Goal: Information Seeking & Learning: Find specific fact

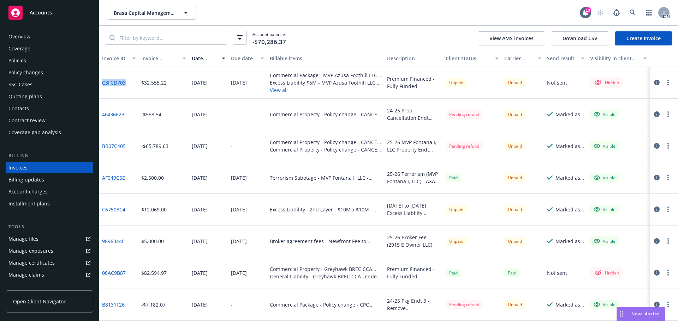
drag, startPoint x: 132, startPoint y: 83, endPoint x: 102, endPoint y: 82, distance: 29.3
click at [102, 82] on div "C3FCD703" at bounding box center [118, 83] width 39 height 32
copy link "C3FCD703"
click at [151, 13] on span "Brasa Capital Management, LLC" at bounding box center [144, 12] width 61 height 7
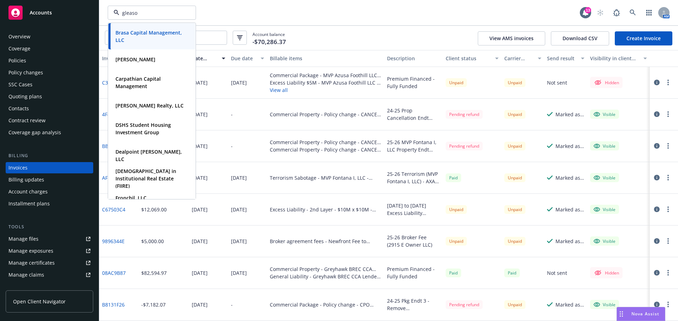
type input "[PERSON_NAME]"
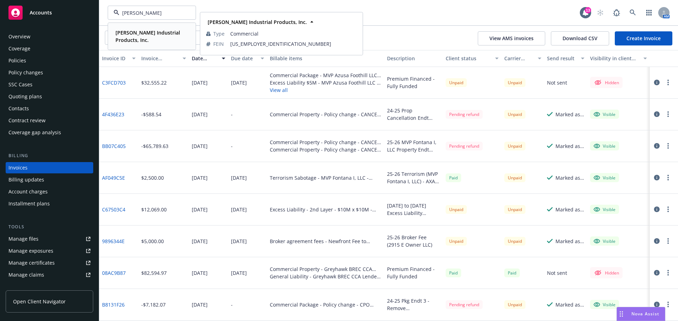
click at [142, 35] on strong "[PERSON_NAME] Industrial Products, Inc." at bounding box center [147, 36] width 65 height 14
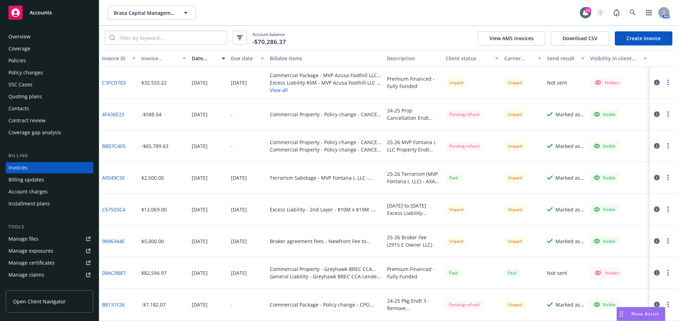
click at [29, 60] on div "Policies" at bounding box center [49, 60] width 82 height 11
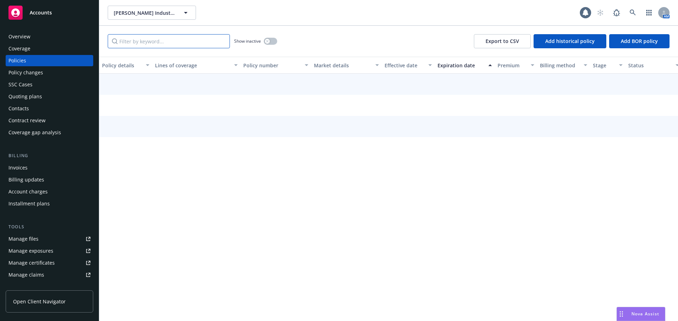
click at [147, 39] on input "Filter by keyword..." at bounding box center [169, 41] width 122 height 14
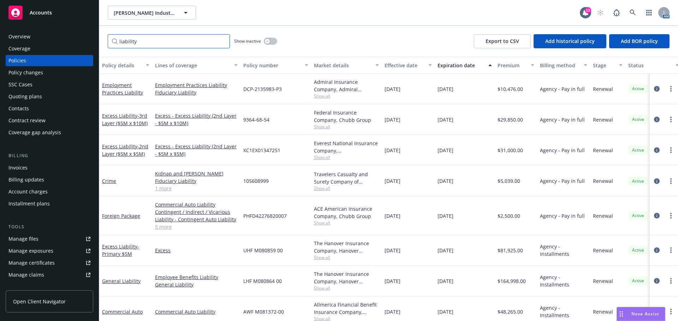
type input "liability"
click at [136, 12] on span "[PERSON_NAME] Industrial Products, Inc." at bounding box center [144, 12] width 61 height 7
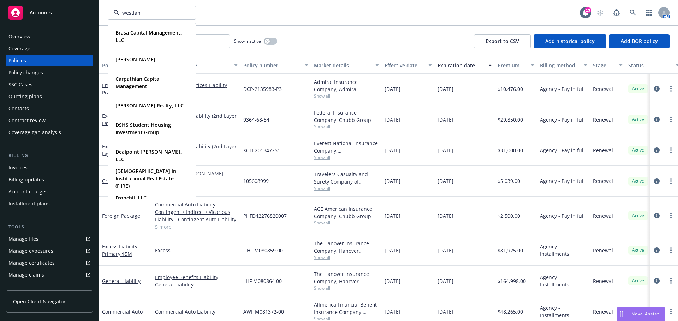
type input "westland"
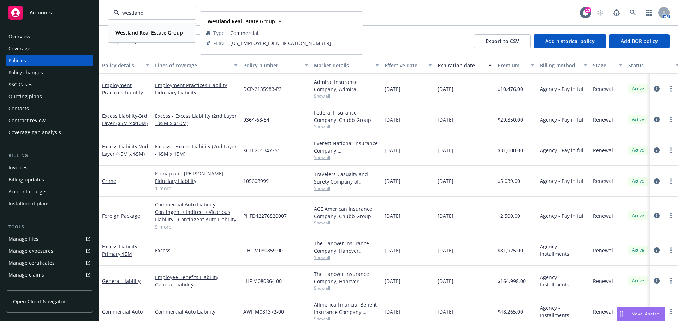
click at [136, 36] on strong "Westland Real Estate Group" at bounding box center [148, 32] width 67 height 7
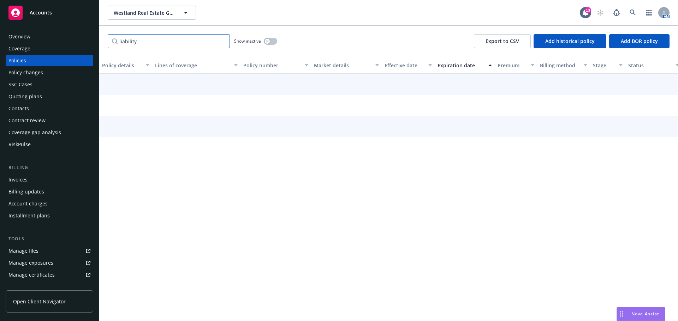
drag, startPoint x: 161, startPoint y: 43, endPoint x: 98, endPoint y: 44, distance: 63.5
click at [98, 44] on div "Accounts Overview Coverage Policies Policy changes SSC Cases Quoting plans Cont…" at bounding box center [339, 160] width 678 height 321
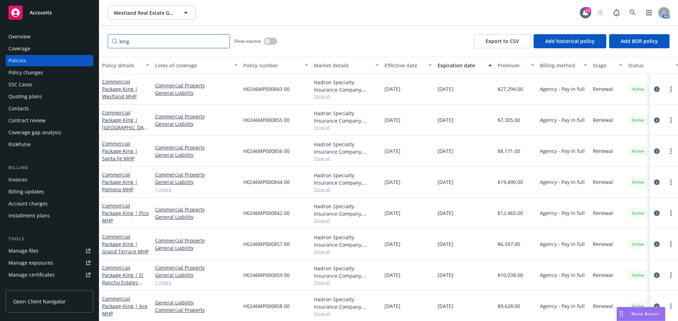
type input "king"
drag, startPoint x: 152, startPoint y: 65, endPoint x: 182, endPoint y: 68, distance: 30.2
click at [182, 68] on button "Lines of coverage" at bounding box center [196, 65] width 88 height 17
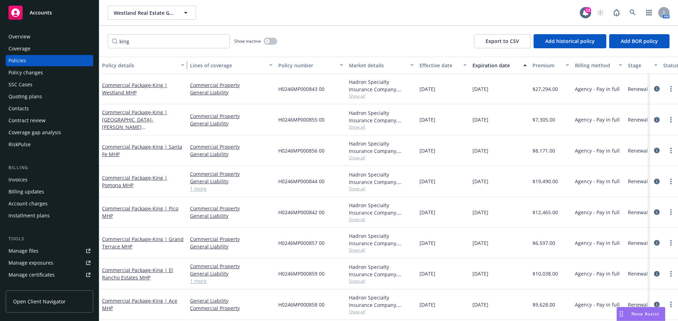
drag, startPoint x: 151, startPoint y: 67, endPoint x: 186, endPoint y: 68, distance: 34.9
click at [185, 68] on div "button" at bounding box center [184, 65] width 4 height 16
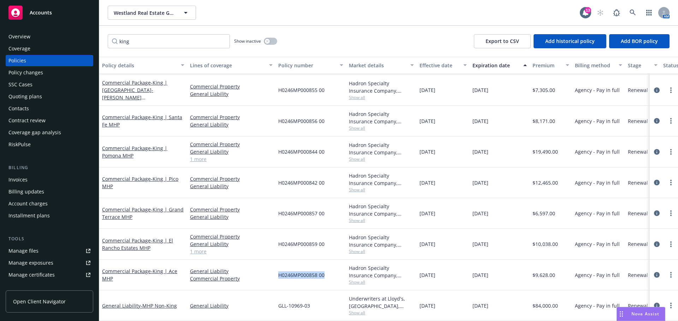
drag, startPoint x: 327, startPoint y: 269, endPoint x: 275, endPoint y: 267, distance: 52.2
click at [274, 271] on div "Commercial Package - King | Ace MHP General Liability Commercial Property H0246…" at bounding box center [457, 275] width 716 height 31
copy div "H0246MP000858 00"
click at [170, 43] on input "king" at bounding box center [169, 41] width 122 height 14
